Goal: Transaction & Acquisition: Purchase product/service

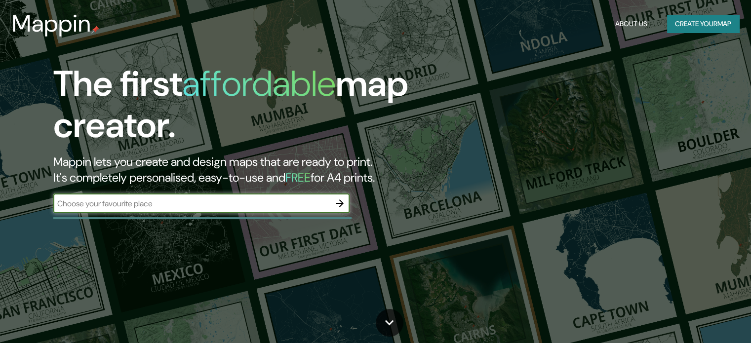
click at [690, 26] on button "Create your map" at bounding box center [703, 24] width 72 height 18
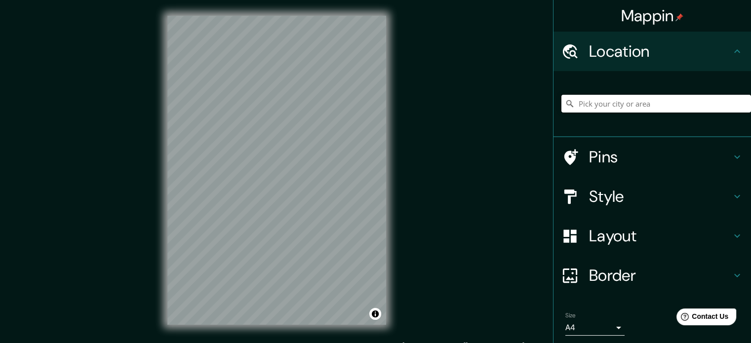
click at [605, 103] on input "Pick your city or area" at bounding box center [656, 104] width 190 height 18
click at [677, 104] on input "San Felipe, Región de Valparaíso, Chile" at bounding box center [656, 104] width 190 height 18
drag, startPoint x: 610, startPoint y: 106, endPoint x: 718, endPoint y: 108, distance: 108.1
click at [718, 108] on input "San Felipe, Región de Valparaíso, Chile" at bounding box center [656, 104] width 190 height 18
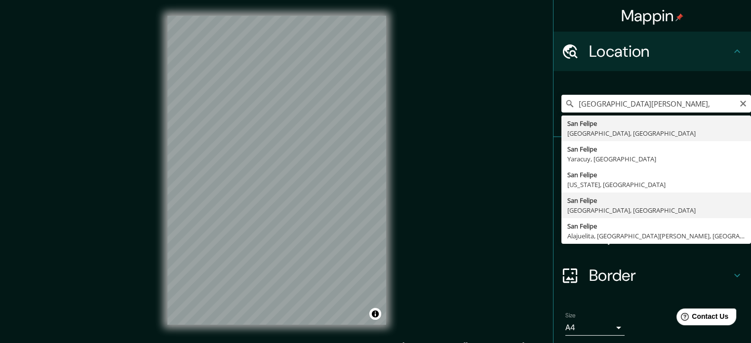
type input "San Felipe, Guanajuato, México"
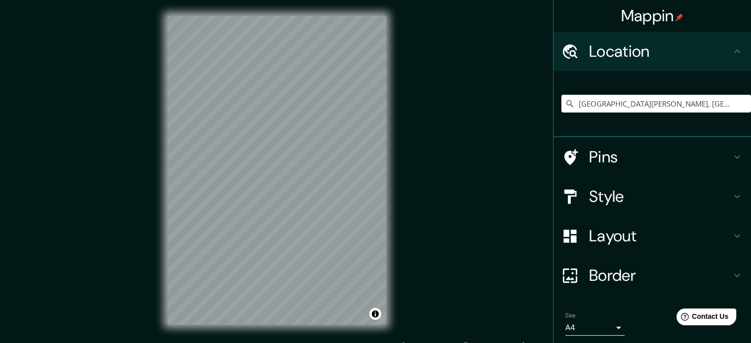
click at [670, 244] on h4 "Layout" at bounding box center [660, 236] width 142 height 20
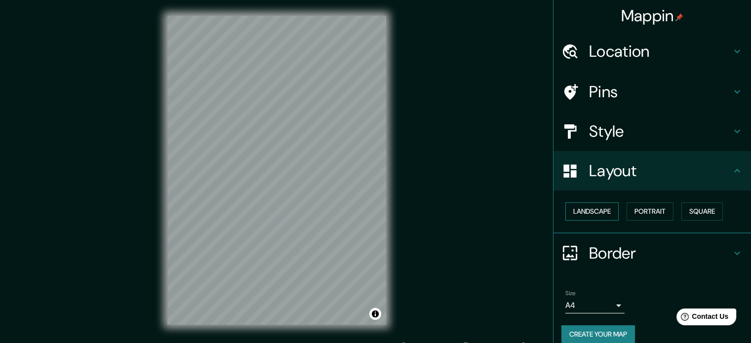
click at [594, 210] on button "Landscape" at bounding box center [591, 211] width 53 height 18
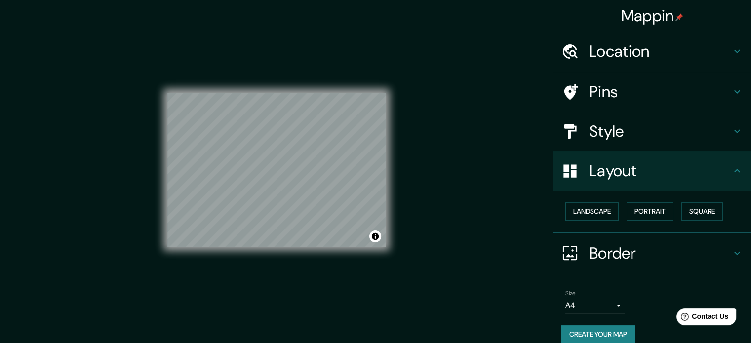
click at [456, 186] on div "Mappin Location San Felipe, Guanajuato, México Pins Style Layout Landscape Port…" at bounding box center [375, 178] width 751 height 356
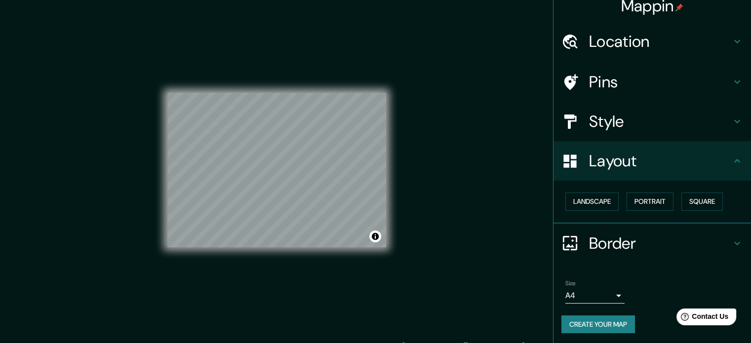
scroll to position [11, 0]
click at [611, 317] on button "Create your map" at bounding box center [598, 323] width 74 height 18
